Goal: Task Accomplishment & Management: Use online tool/utility

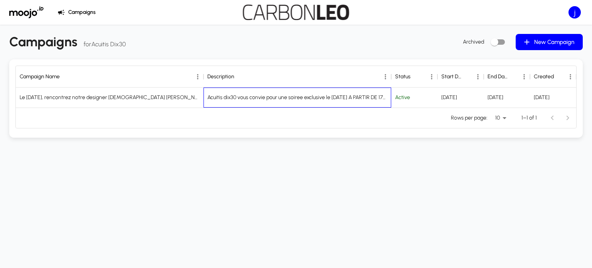
click at [260, 94] on div "Acuitis dix30 vous convie pour une soiree exclusive le [DATE] A PARTIR DE 17H30…" at bounding box center [297, 98] width 180 height 8
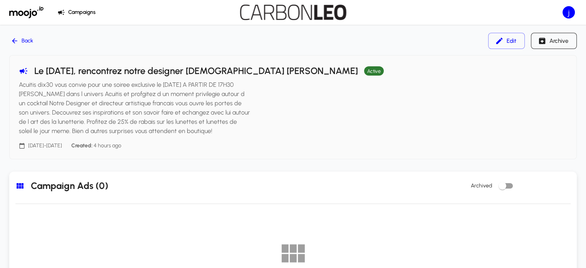
scroll to position [123, 0]
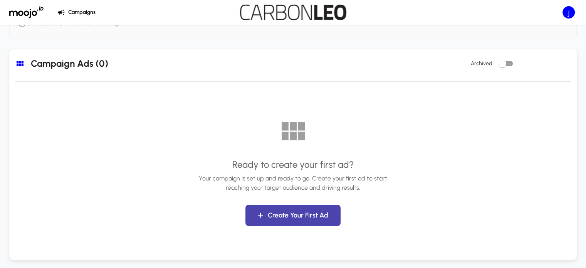
click at [304, 222] on button "Create Your First Ad" at bounding box center [292, 215] width 95 height 21
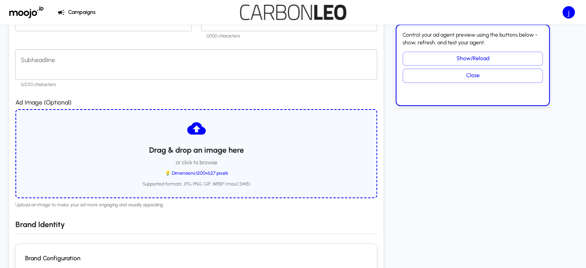
click at [222, 171] on span "💡 Dimensions: 1200×627 pixels" at bounding box center [196, 174] width 63 height 8
click at [38, 132] on div "Drag & drop an image here or click to browse 💡 Dimensions: 1200×627 pixels Supp…" at bounding box center [196, 153] width 362 height 89
